Goal: Information Seeking & Learning: Learn about a topic

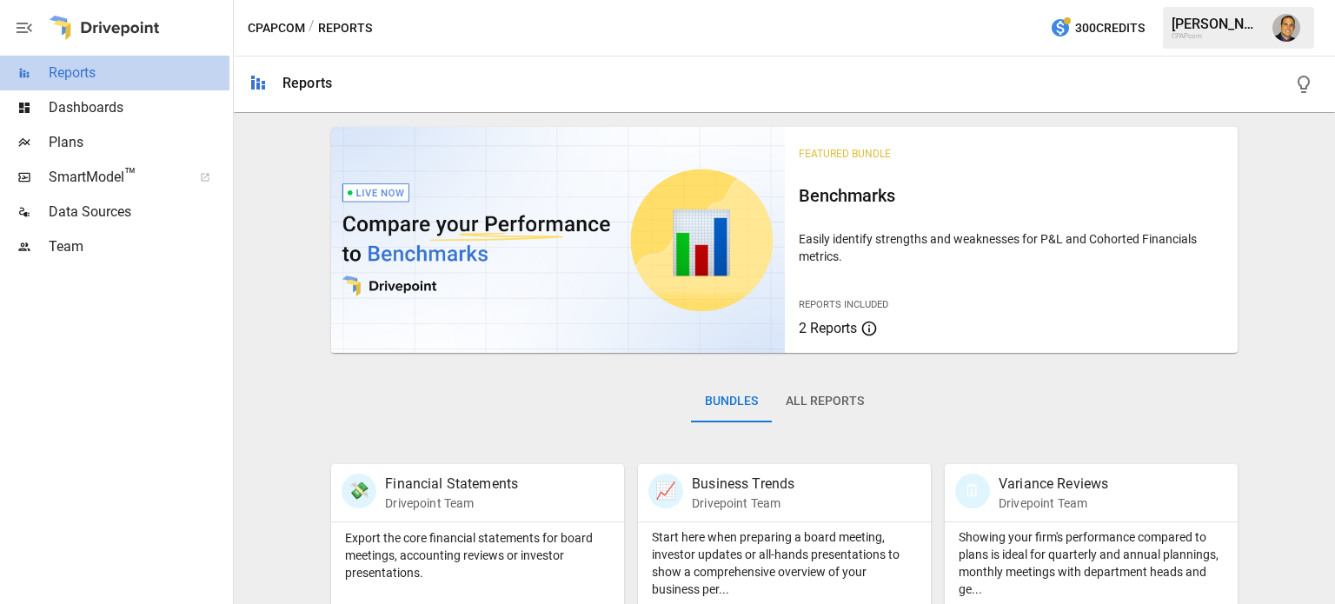
click at [83, 82] on span "Reports" at bounding box center [139, 73] width 181 height 21
click at [476, 523] on div "Export the core financial statements for board meetings, accounting reviews or …" at bounding box center [477, 552] width 293 height 59
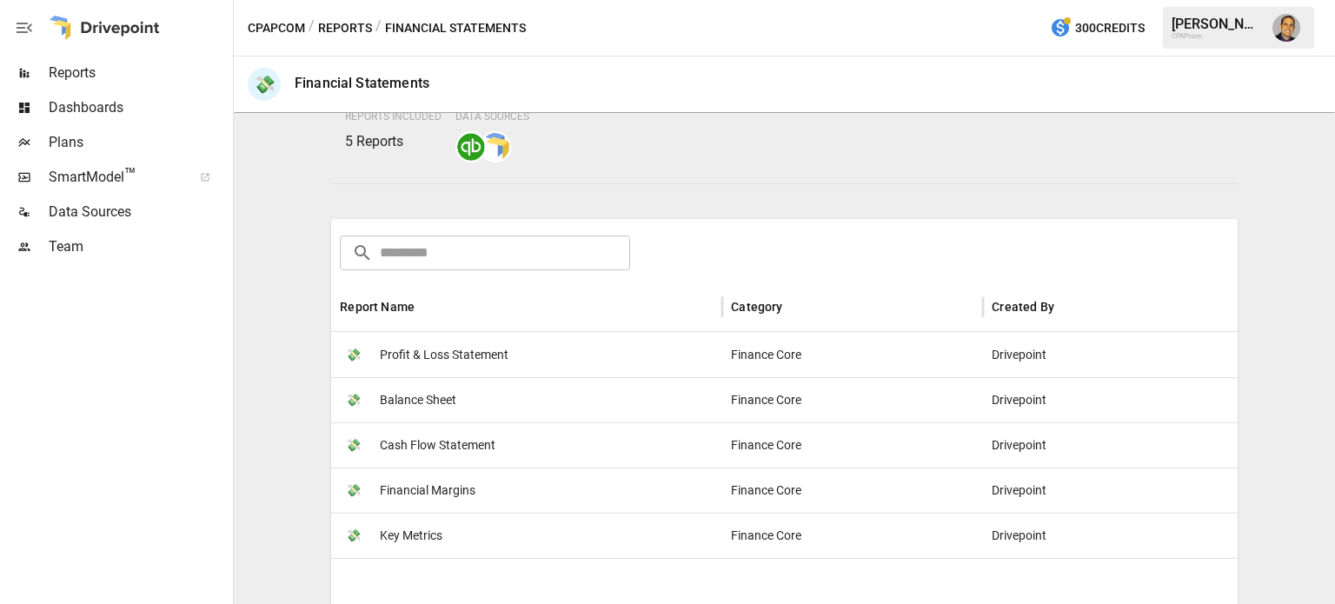
scroll to position [212, 0]
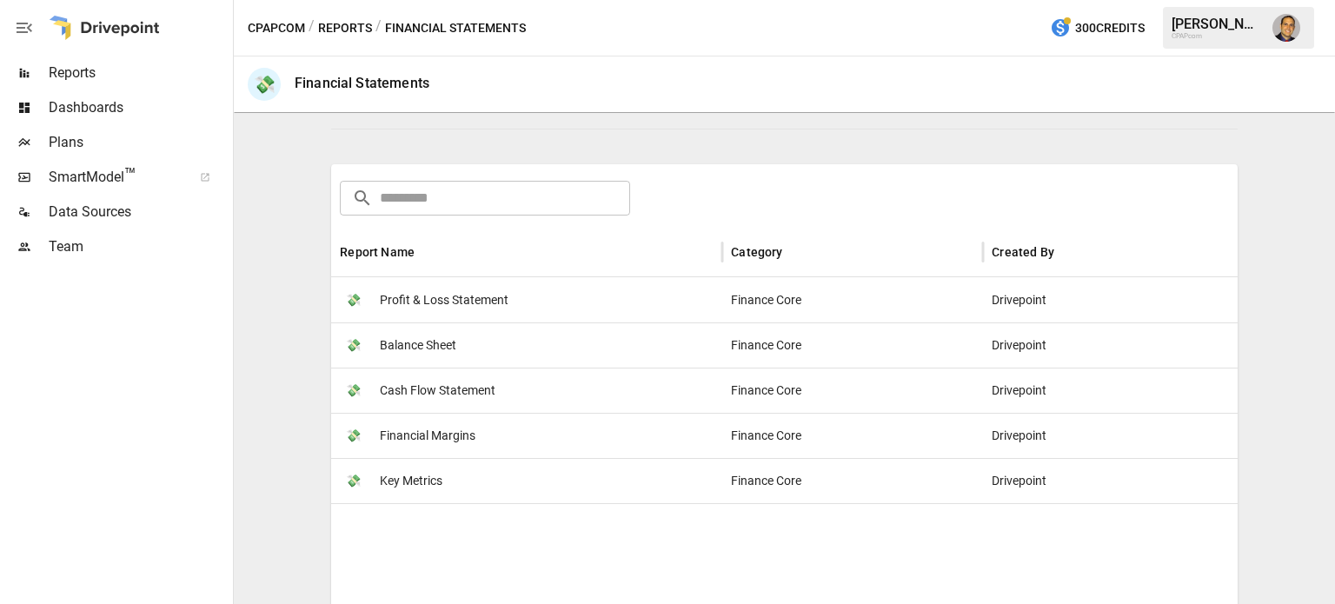
click at [461, 289] on span "Profit & Loss Statement" at bounding box center [444, 300] width 129 height 44
